Goal: Task Accomplishment & Management: Manage account settings

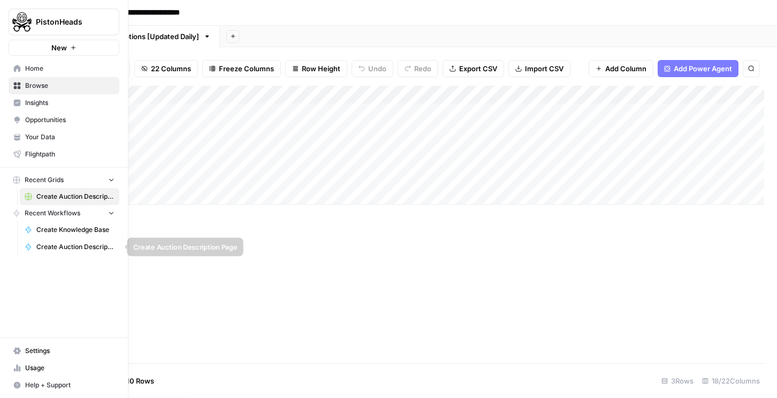
click at [69, 251] on span "Create Auction Description Page" at bounding box center [75, 247] width 78 height 10
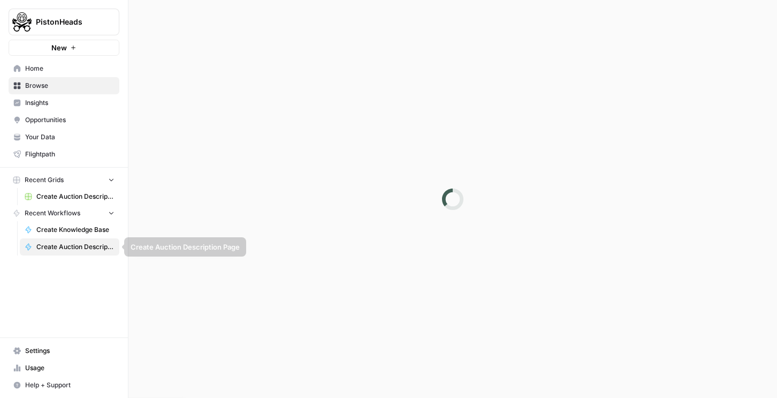
click at [69, 251] on span "Create Auction Description Page" at bounding box center [75, 247] width 78 height 10
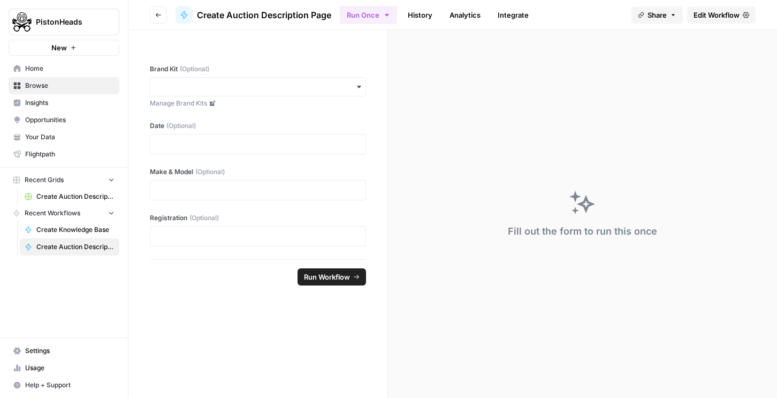
click at [48, 54] on button "New" at bounding box center [64, 48] width 111 height 16
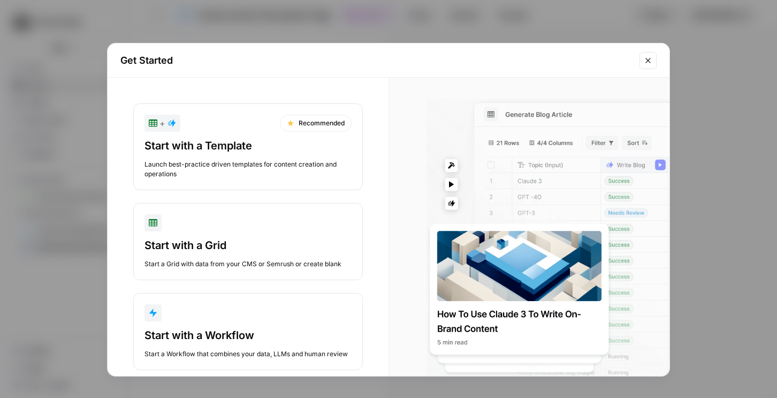
click at [41, 66] on div "Get Started + Recommended Start with a Template Launch best-practice driven tem…" at bounding box center [388, 199] width 777 height 398
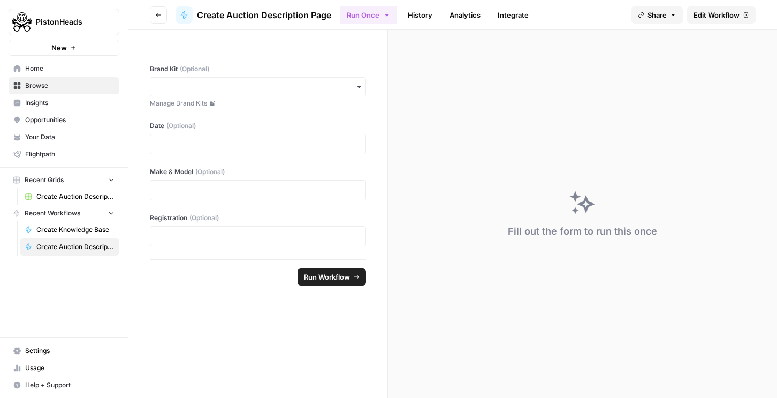
click at [47, 73] on link "Home" at bounding box center [64, 68] width 111 height 17
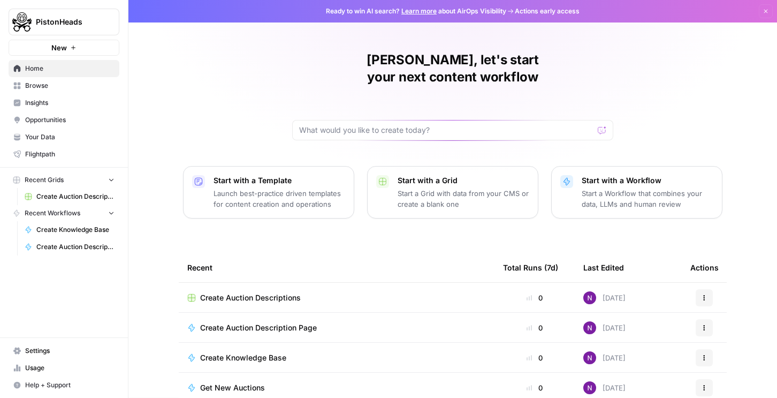
scroll to position [5, 0]
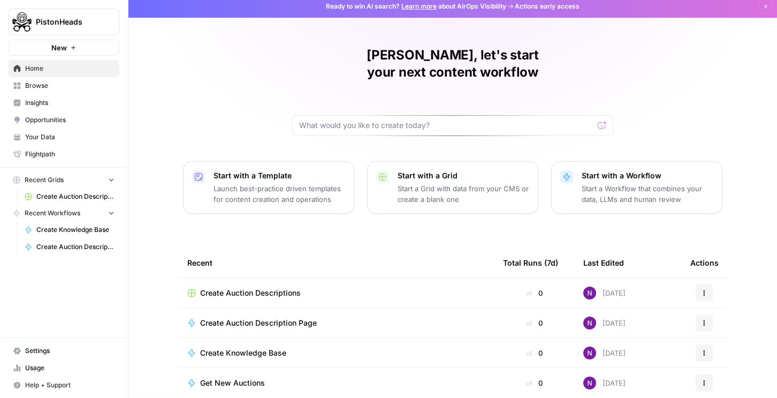
click at [233, 377] on span "Get New Auctions" at bounding box center [232, 382] width 65 height 11
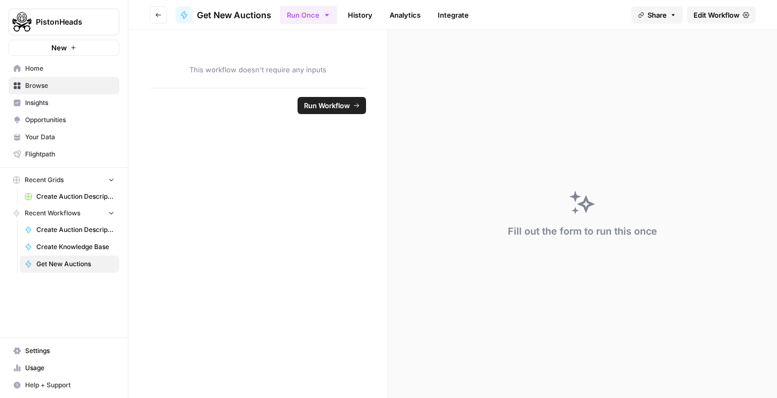
click at [744, 13] on icon at bounding box center [746, 15] width 6 height 6
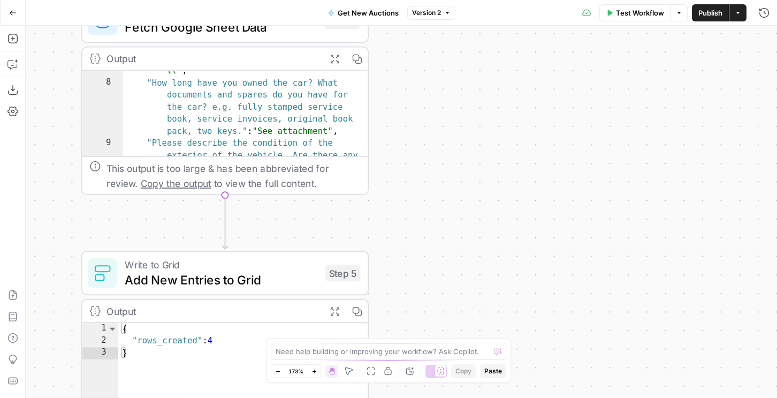
scroll to position [52, 0]
click at [14, 6] on button "Go Back" at bounding box center [12, 12] width 19 height 19
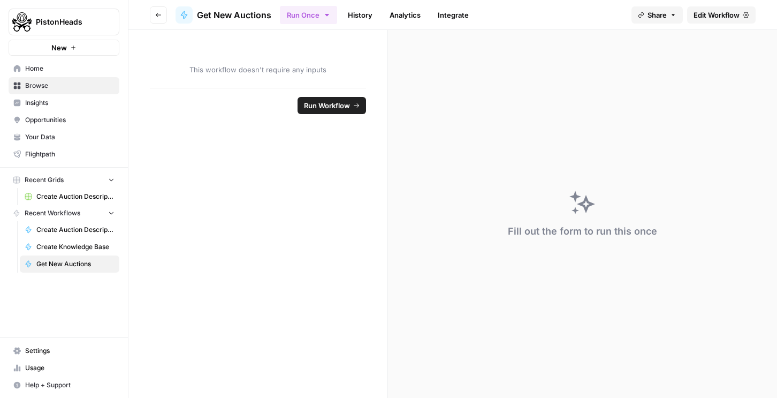
click at [52, 194] on span "Create Auction Descriptions" at bounding box center [75, 197] width 78 height 10
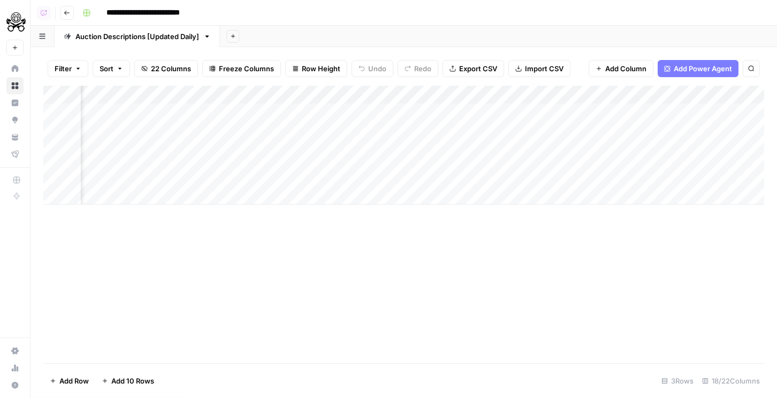
scroll to position [0, 882]
click at [240, 95] on div "Add Column" at bounding box center [403, 145] width 721 height 119
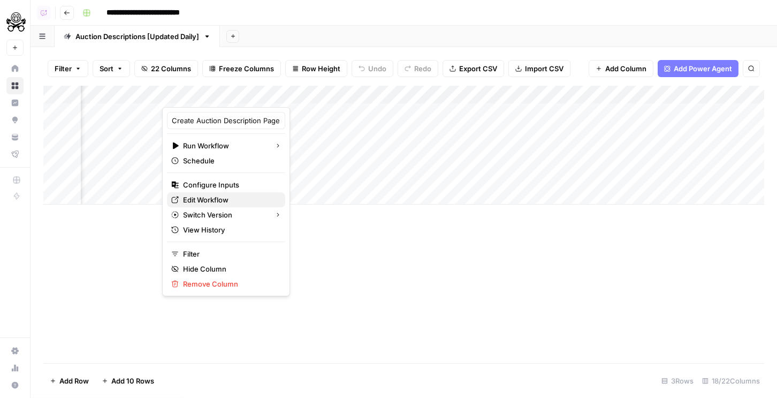
click at [209, 201] on span "Edit Workflow" at bounding box center [230, 199] width 94 height 11
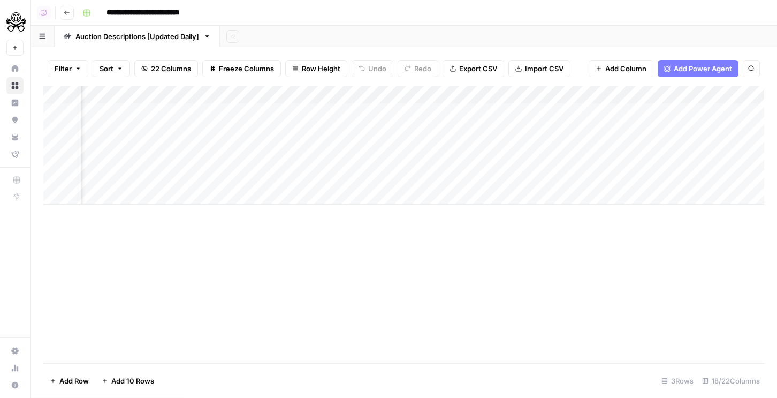
click at [342, 112] on div "Add Column" at bounding box center [403, 145] width 721 height 119
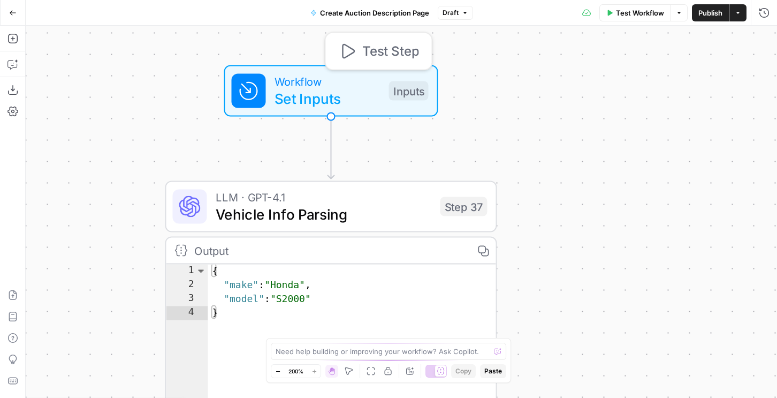
click at [373, 42] on span "Test Step" at bounding box center [390, 51] width 57 height 19
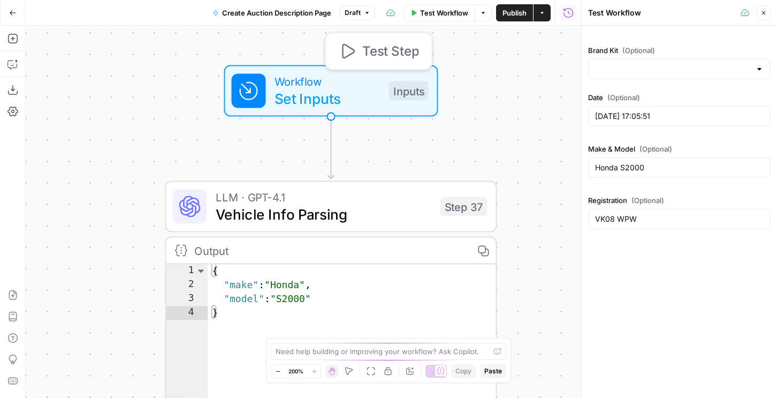
type input "PistonHeads"
click at [761, 12] on icon "button" at bounding box center [764, 13] width 6 height 6
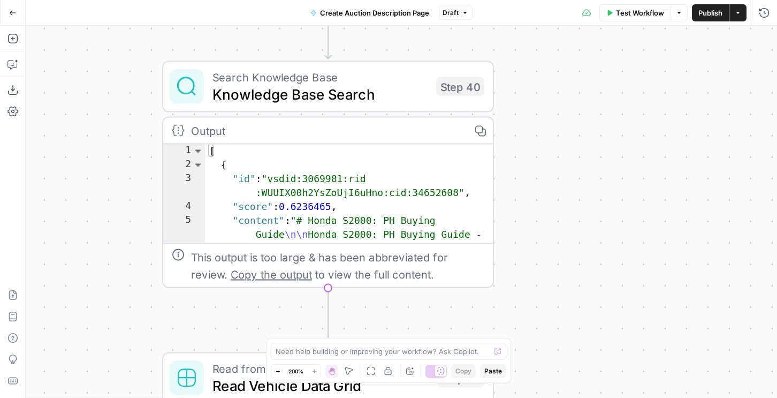
click at [347, 116] on div "Search Knowledge Base Knowledge Base Search Step 40 Copy step Delete step Edit …" at bounding box center [328, 174] width 332 height 227
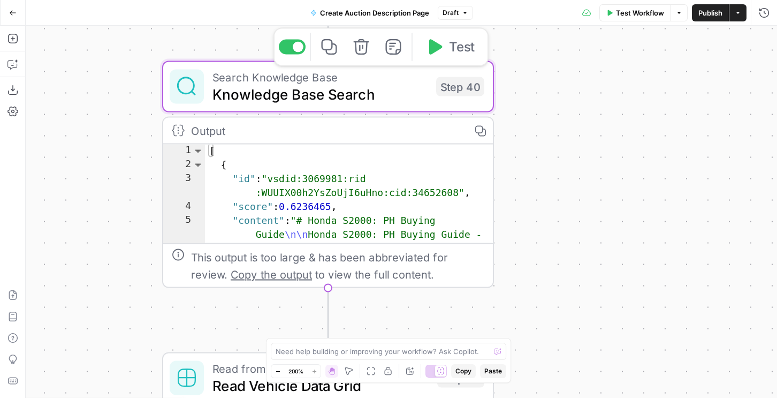
click at [348, 103] on span "Knowledge Base Search" at bounding box center [319, 93] width 215 height 21
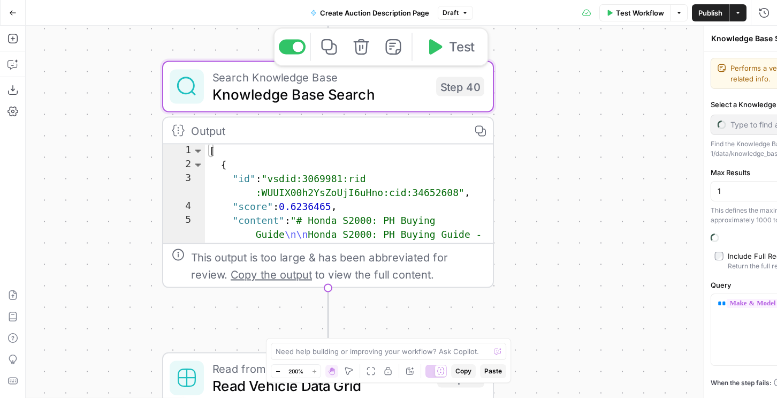
type input "Buying Guides"
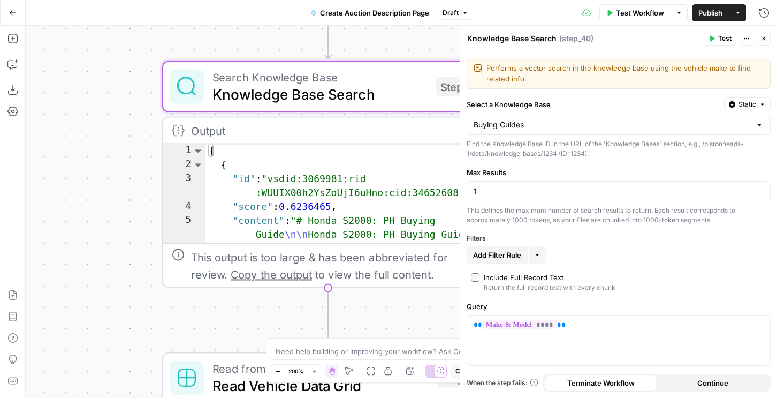
click at [759, 36] on button "Close" at bounding box center [764, 39] width 14 height 14
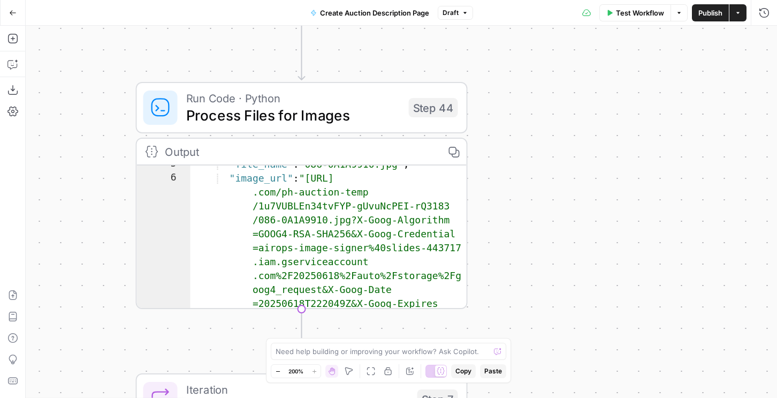
scroll to position [121, 0]
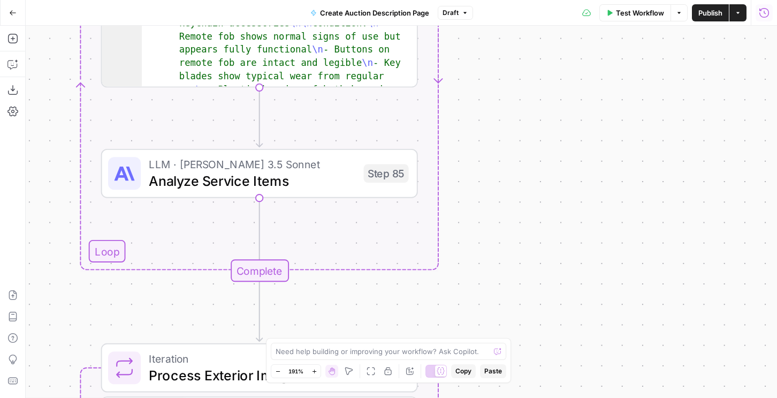
click at [759, 15] on icon "button" at bounding box center [764, 12] width 11 height 11
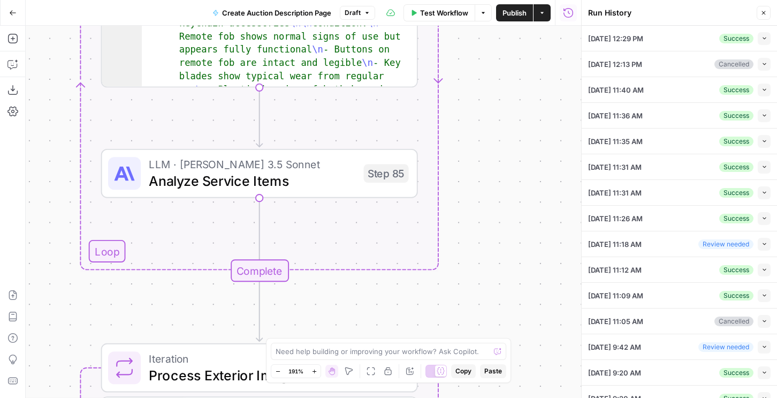
click at [767, 95] on button "Collapse" at bounding box center [764, 89] width 13 height 13
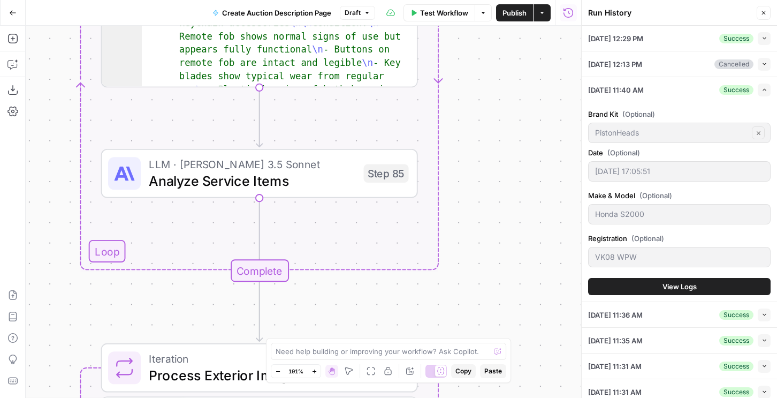
click at [659, 297] on div "Brand Kit (Optional) PistonHeads Clear Date (Optional) [DATE] 17:05:51 Make & M…" at bounding box center [679, 201] width 183 height 199
click at [659, 286] on button "View Logs" at bounding box center [679, 286] width 183 height 17
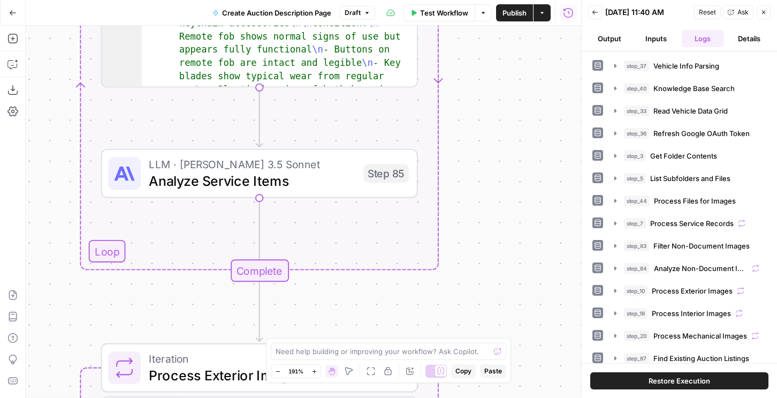
click at [679, 382] on span "Restore Execution" at bounding box center [680, 380] width 62 height 11
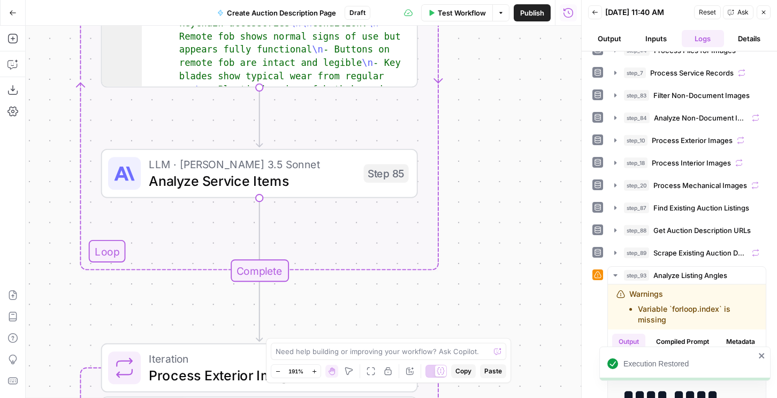
scroll to position [115, 0]
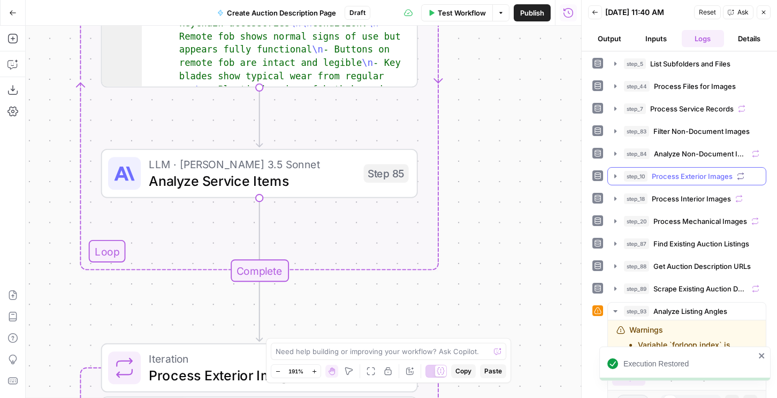
click at [660, 173] on span "Process Exterior Images" at bounding box center [692, 176] width 81 height 11
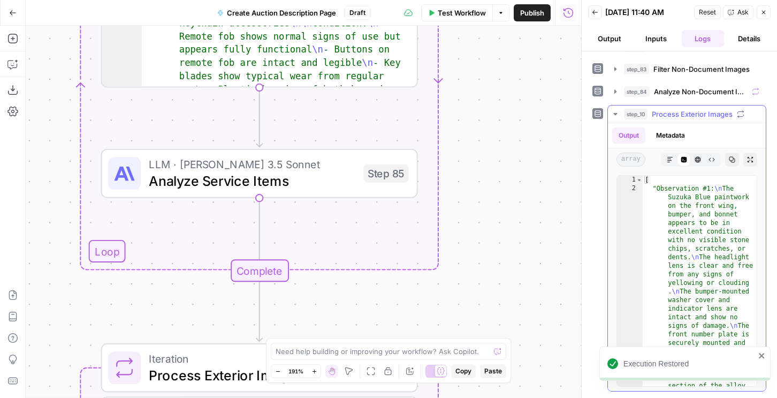
scroll to position [238, 0]
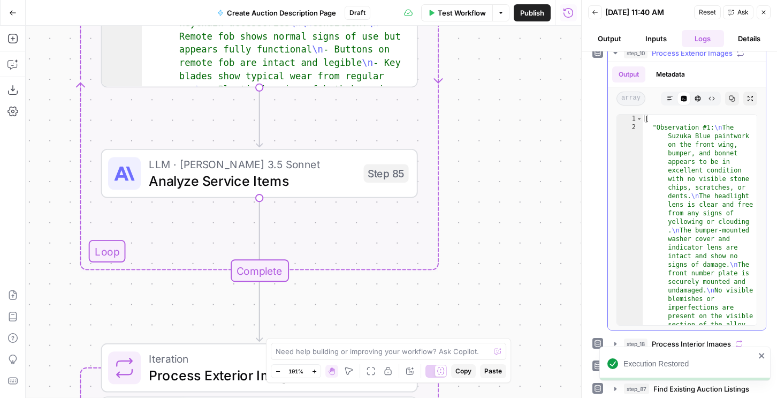
click at [670, 97] on icon "button" at bounding box center [670, 98] width 6 height 6
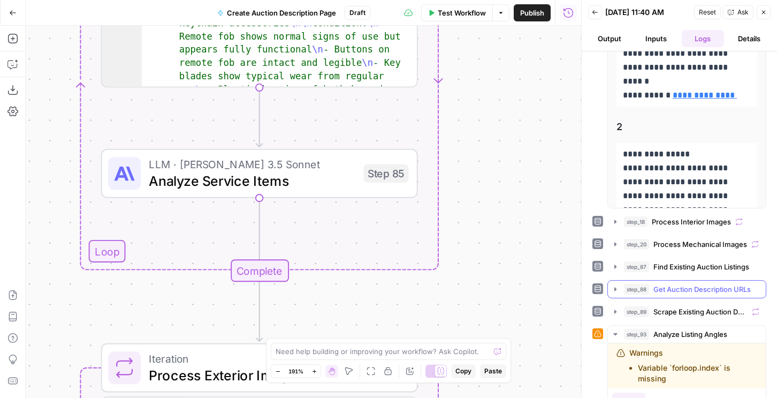
scroll to position [364, 0]
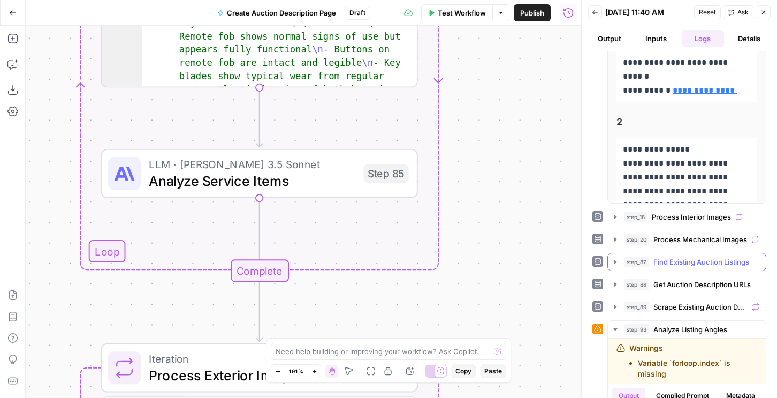
click at [694, 267] on span "Find Existing Auction Listings" at bounding box center [702, 261] width 96 height 11
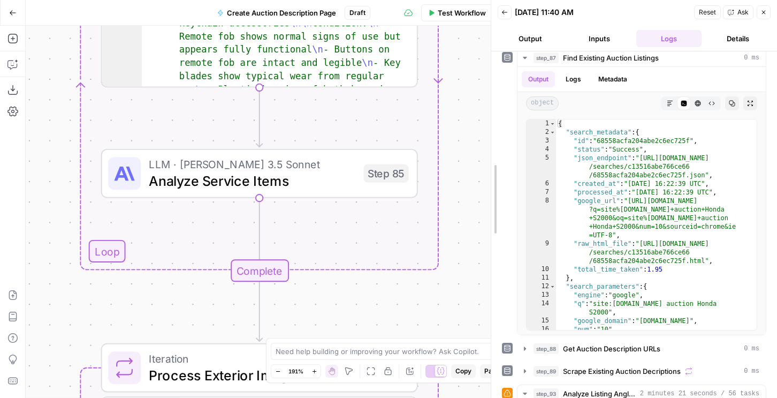
scroll to position [404, 0]
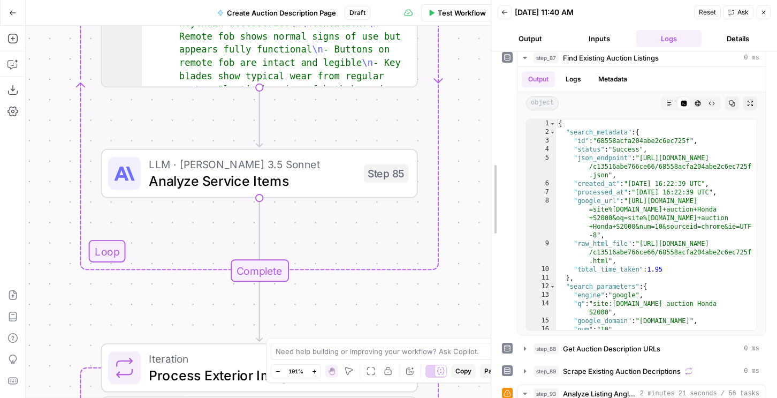
drag, startPoint x: 583, startPoint y: 133, endPoint x: 492, endPoint y: 141, distance: 90.9
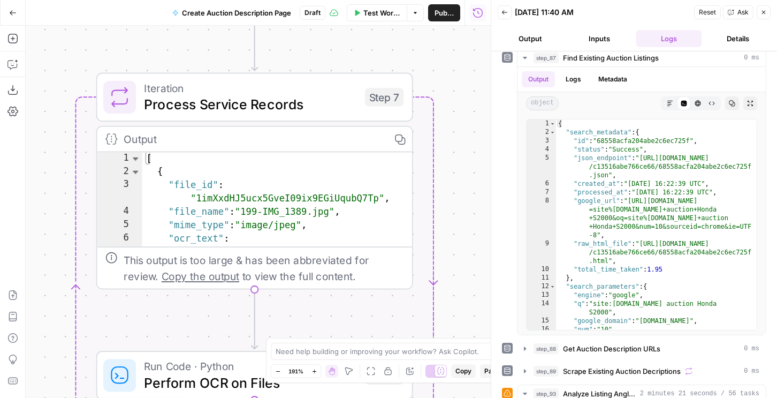
click at [218, 374] on span "Perform OCR on Files" at bounding box center [250, 382] width 212 height 20
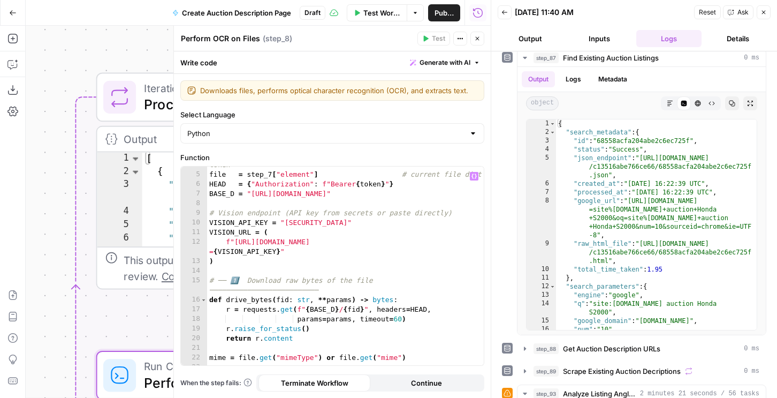
scroll to position [63, 0]
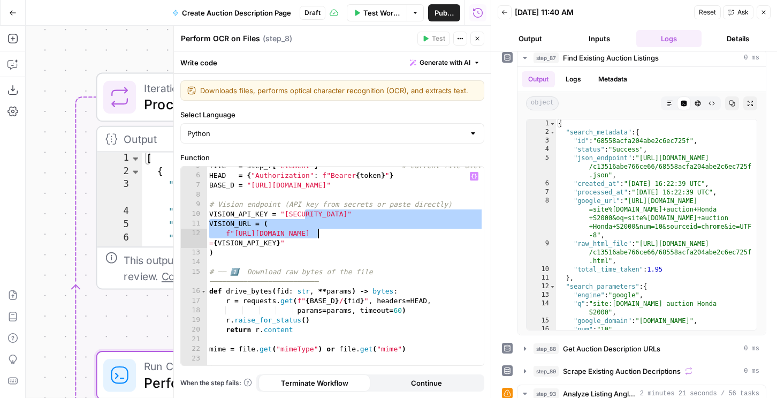
drag, startPoint x: 308, startPoint y: 212, endPoint x: 322, endPoint y: 238, distance: 29.0
click at [322, 238] on div "file = step_7 [ "element" ] # current file dict HEAD = { "Authorization" : f"Be…" at bounding box center [345, 270] width 277 height 218
type textarea "**********"
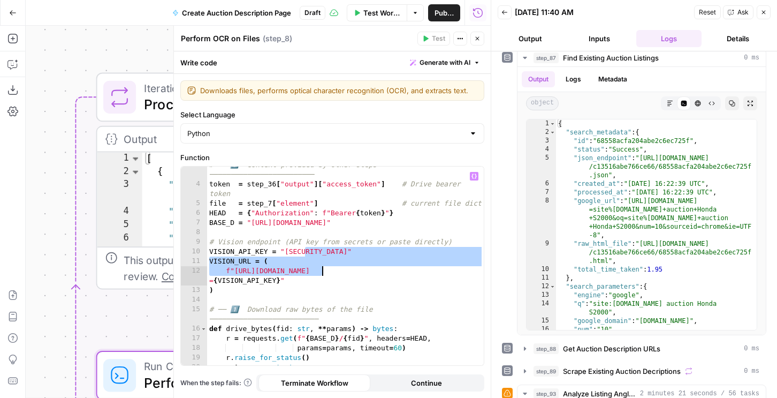
scroll to position [0, 0]
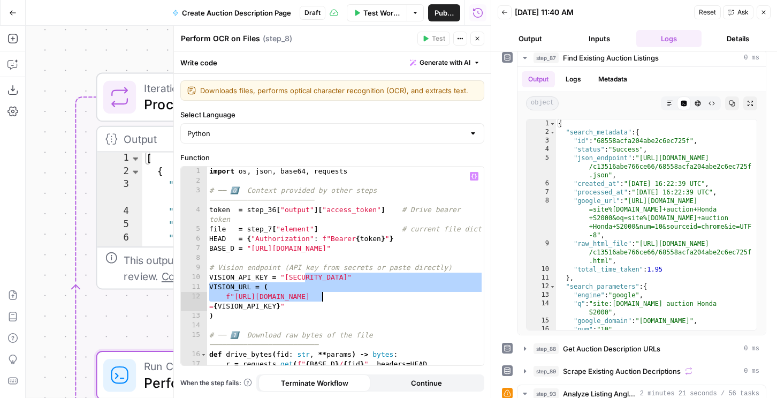
click at [763, 7] on button "Close" at bounding box center [764, 12] width 14 height 14
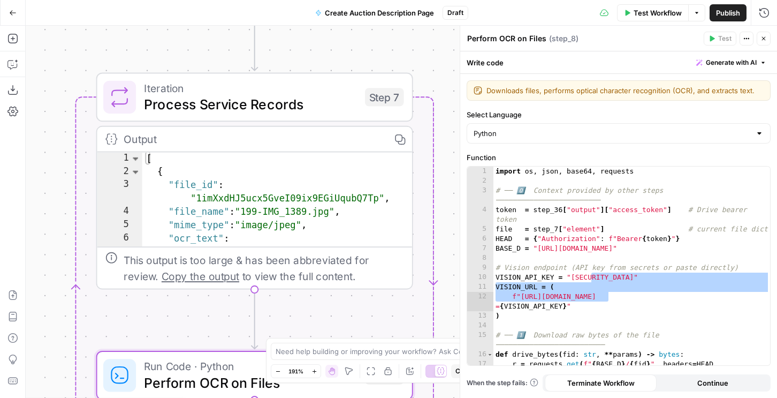
click at [761, 42] on button "Close" at bounding box center [764, 39] width 14 height 14
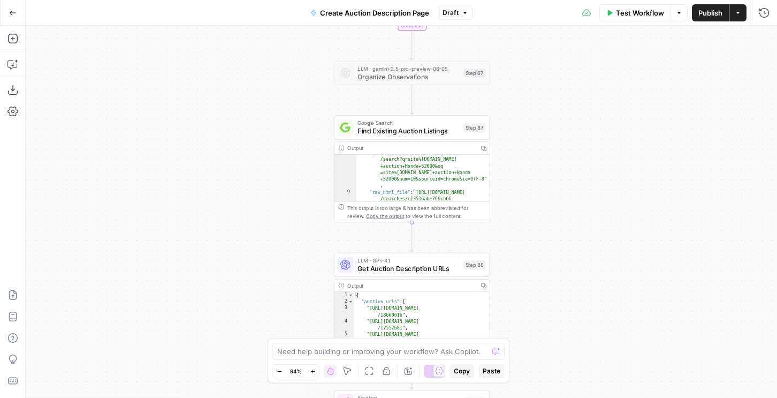
scroll to position [90, 0]
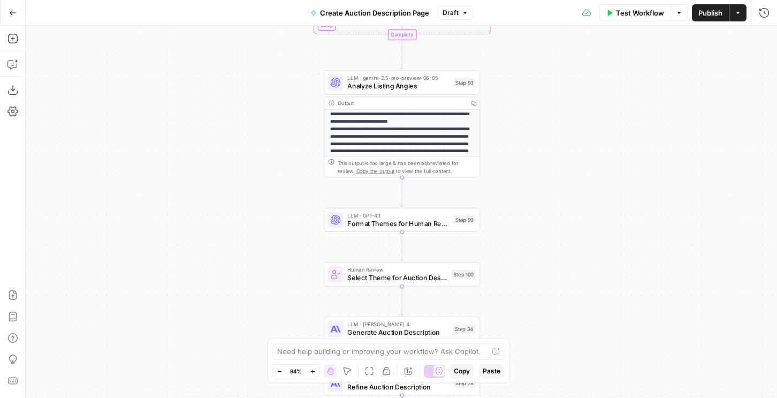
click at [11, 14] on icon "button" at bounding box center [12, 12] width 7 height 7
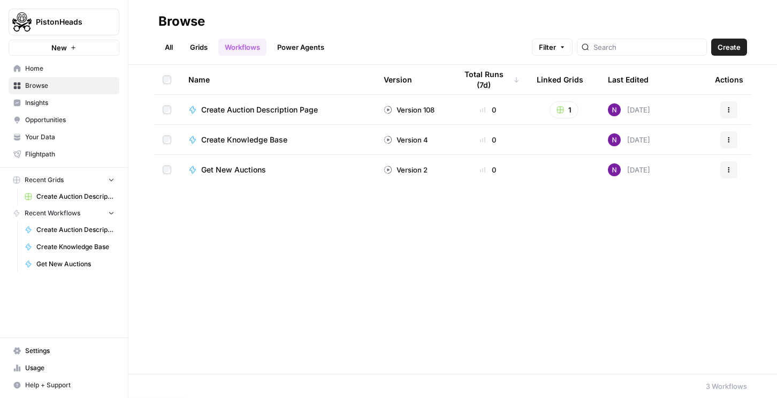
click at [40, 353] on span "Settings" at bounding box center [69, 351] width 89 height 10
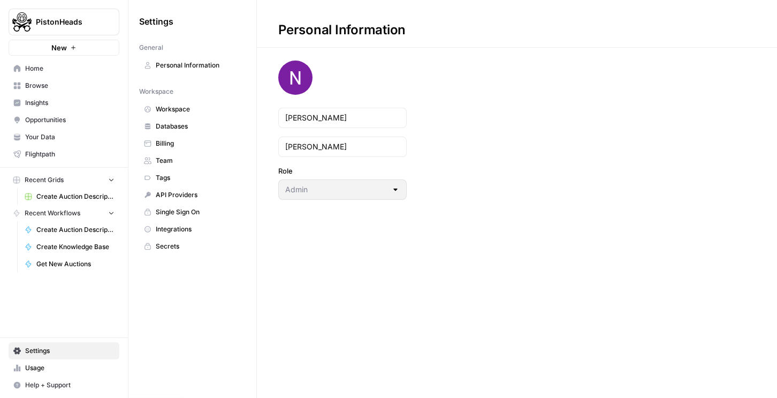
click at [176, 157] on span "Team" at bounding box center [198, 161] width 85 height 10
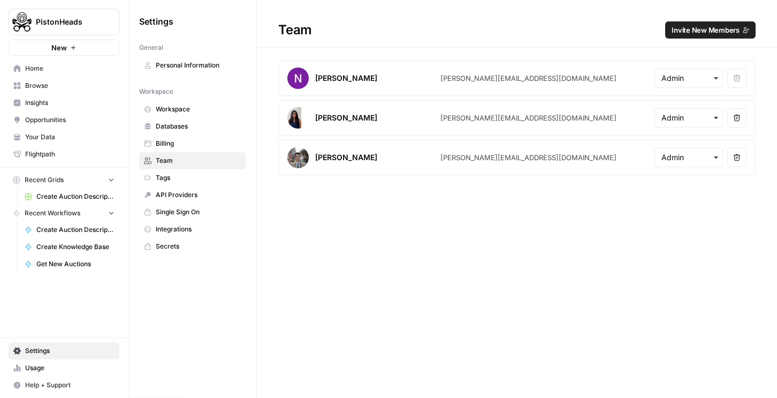
click at [715, 34] on span "Invite New Members" at bounding box center [706, 30] width 68 height 11
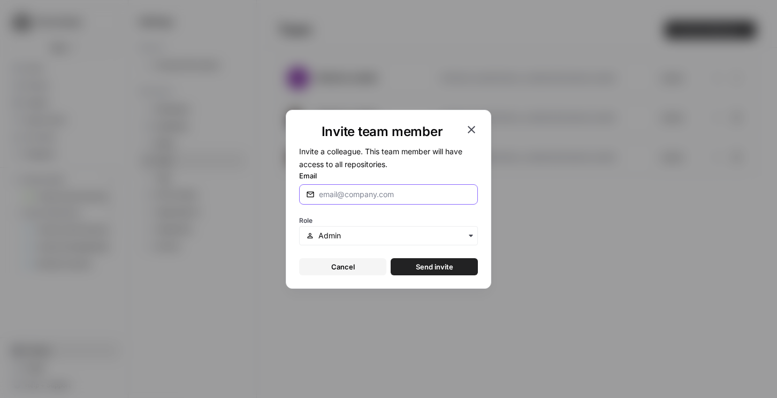
click at [343, 191] on input "Email" at bounding box center [395, 194] width 152 height 11
type input "[EMAIL_ADDRESS][DOMAIN_NAME]"
click at [391, 258] on button "Send invite" at bounding box center [434, 266] width 87 height 17
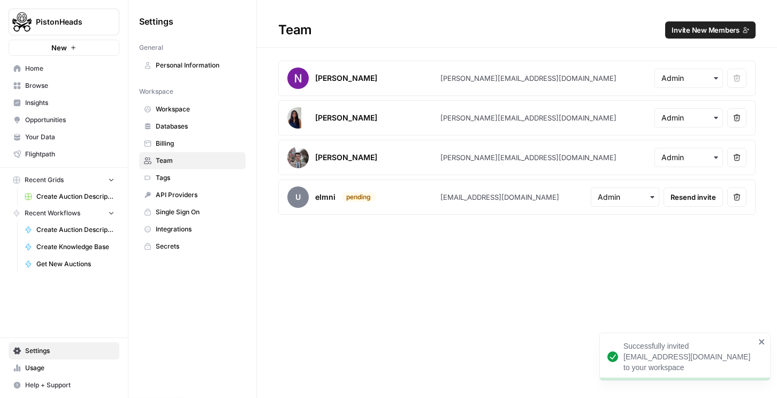
click at [715, 27] on span "Invite New Members" at bounding box center [706, 30] width 68 height 11
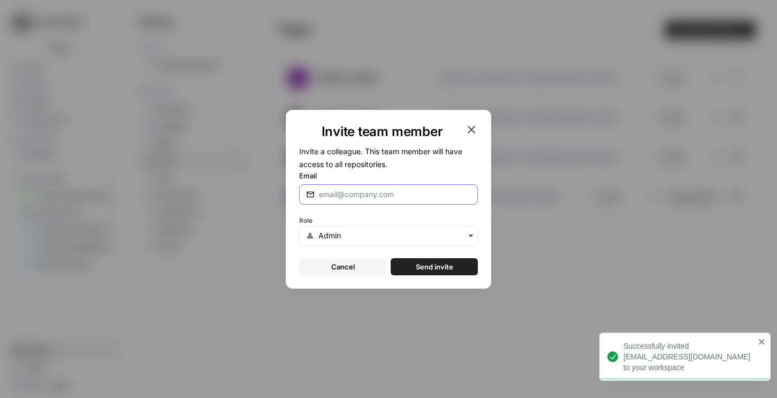
click at [338, 196] on input "Email" at bounding box center [395, 194] width 152 height 11
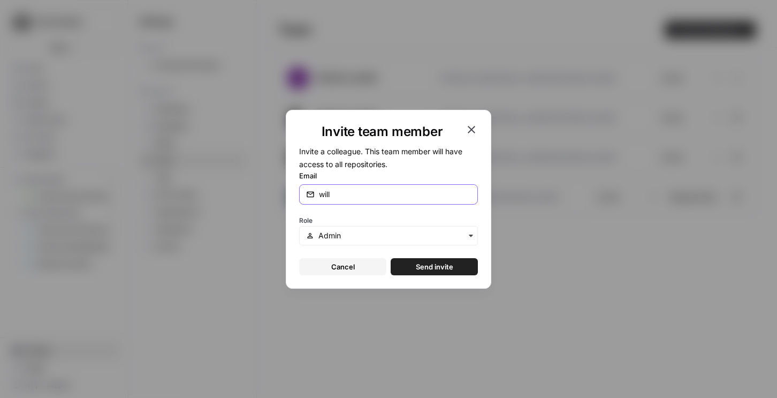
paste input "@[DOMAIN_NAME]"
type input "[EMAIL_ADDRESS][DOMAIN_NAME]"
click at [421, 259] on button "Send invite" at bounding box center [434, 266] width 87 height 17
